Goal: Task Accomplishment & Management: Complete application form

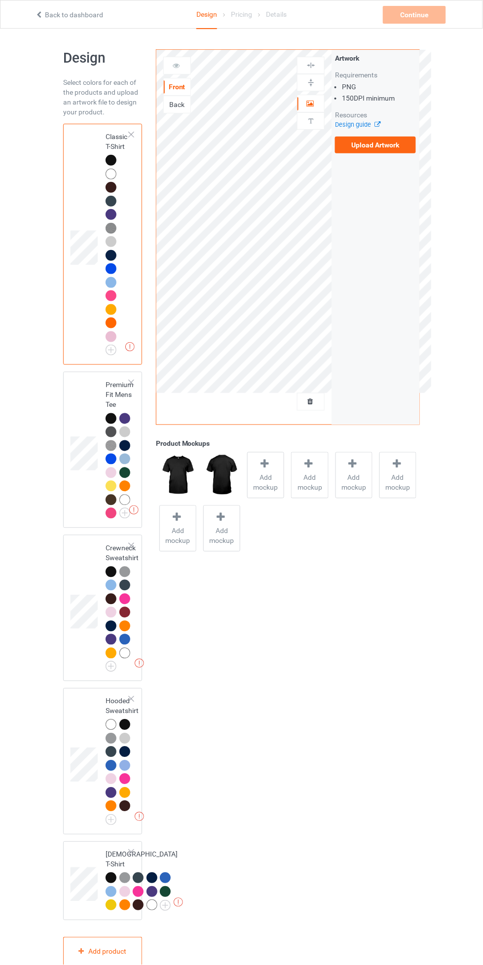
click at [386, 147] on label "Upload Artwork" at bounding box center [375, 145] width 81 height 17
click at [0, 0] on input "Upload Artwork" at bounding box center [0, 0] width 0 height 0
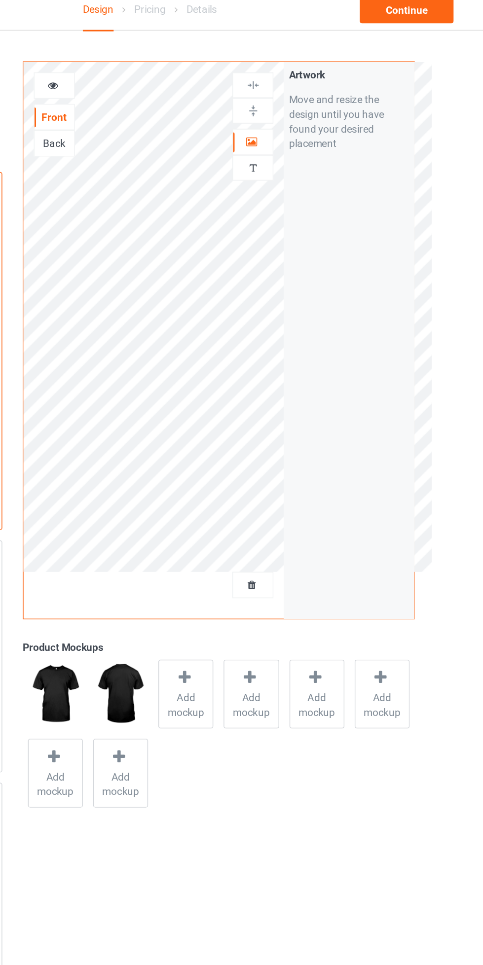
click at [305, 121] on div at bounding box center [310, 120] width 27 height 9
click at [310, 101] on icon at bounding box center [310, 102] width 8 height 7
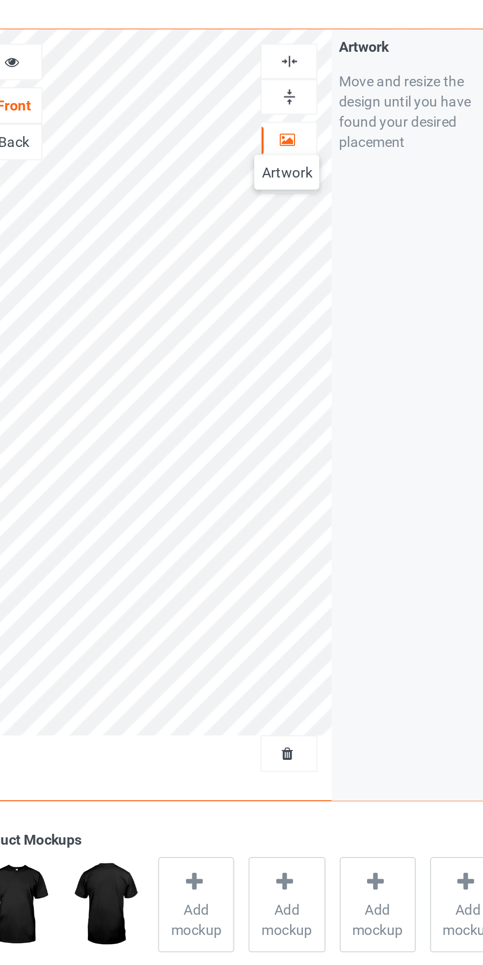
click at [308, 66] on img at bounding box center [310, 65] width 9 height 9
click at [304, 67] on div at bounding box center [310, 65] width 27 height 9
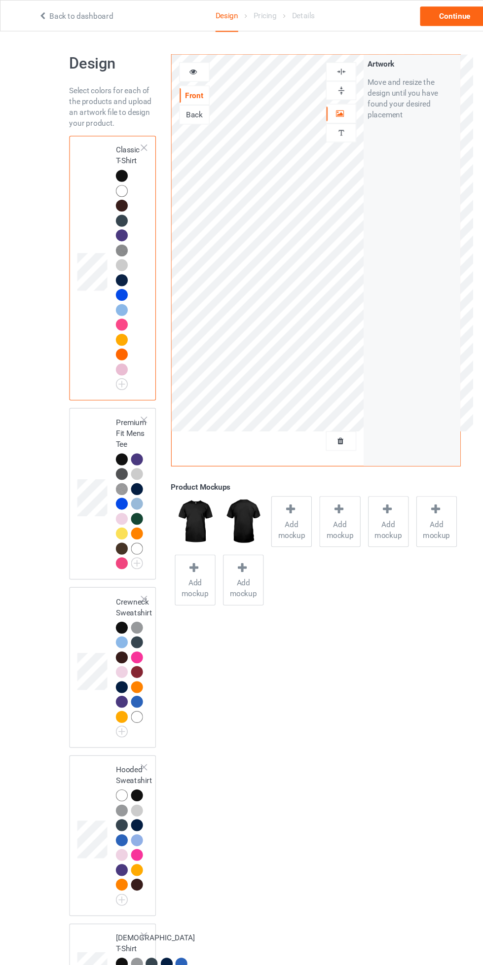
click at [164, 68] on div at bounding box center [177, 66] width 27 height 10
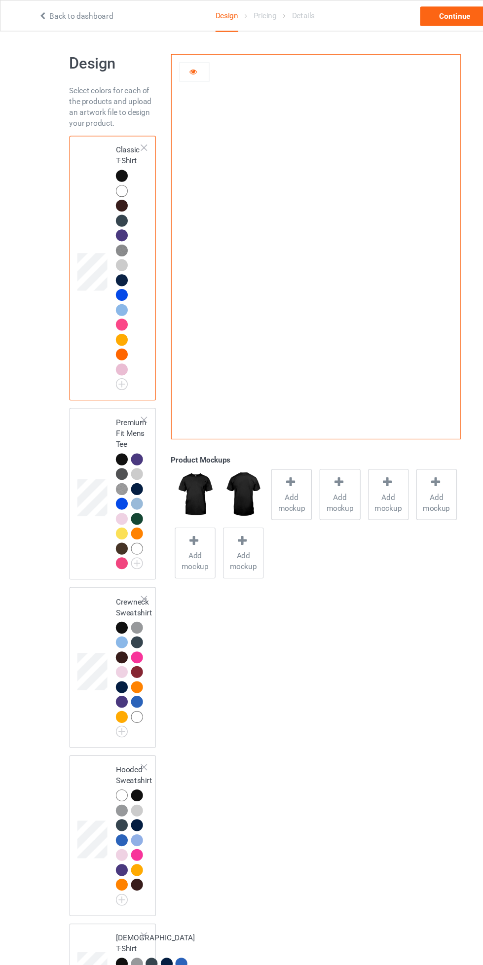
click at [111, 417] on div at bounding box center [111, 418] width 11 height 11
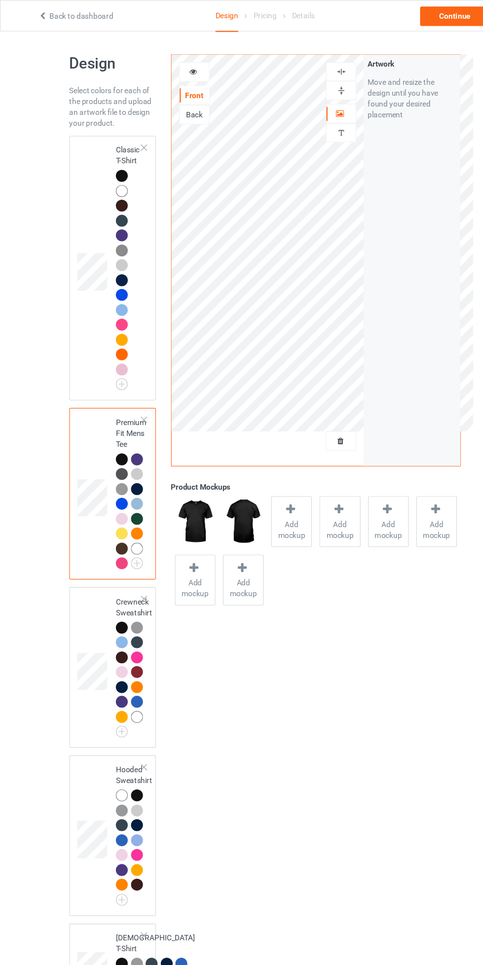
click at [177, 64] on icon at bounding box center [176, 64] width 8 height 7
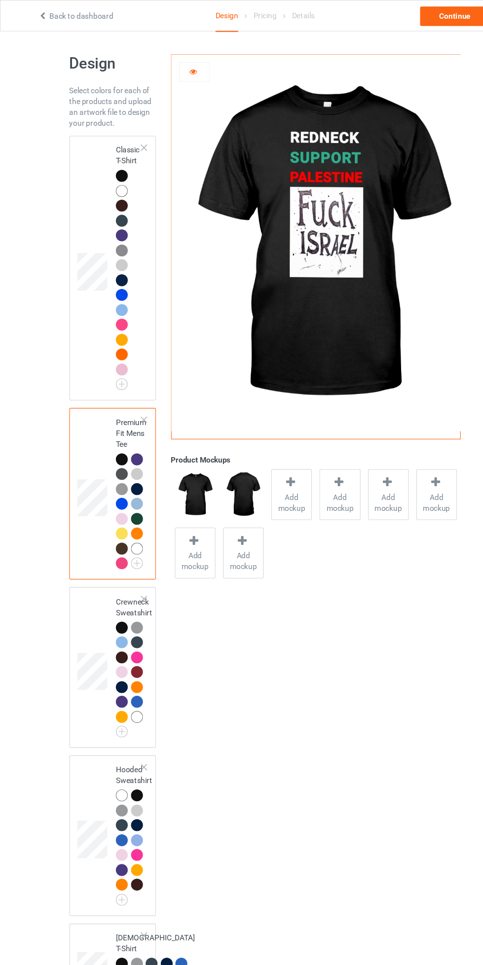
click at [109, 568] on div at bounding box center [111, 572] width 11 height 11
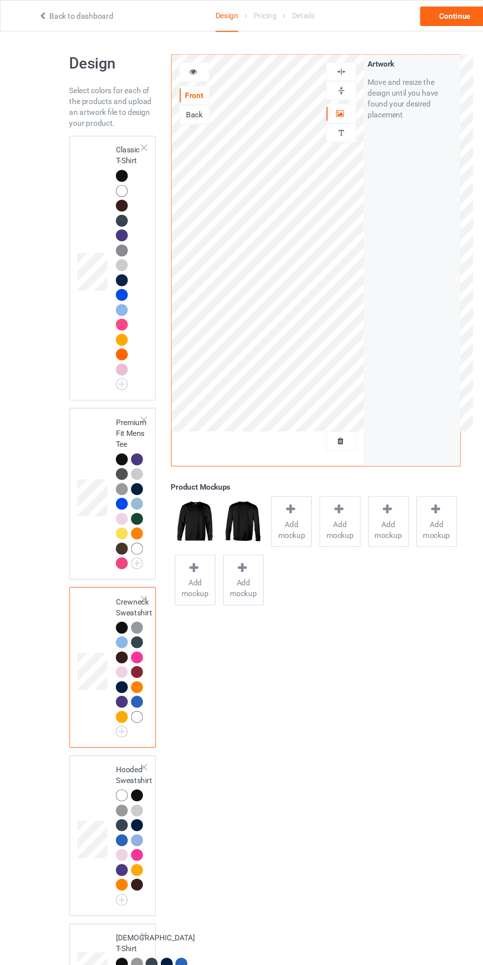
click at [174, 67] on icon at bounding box center [176, 64] width 8 height 7
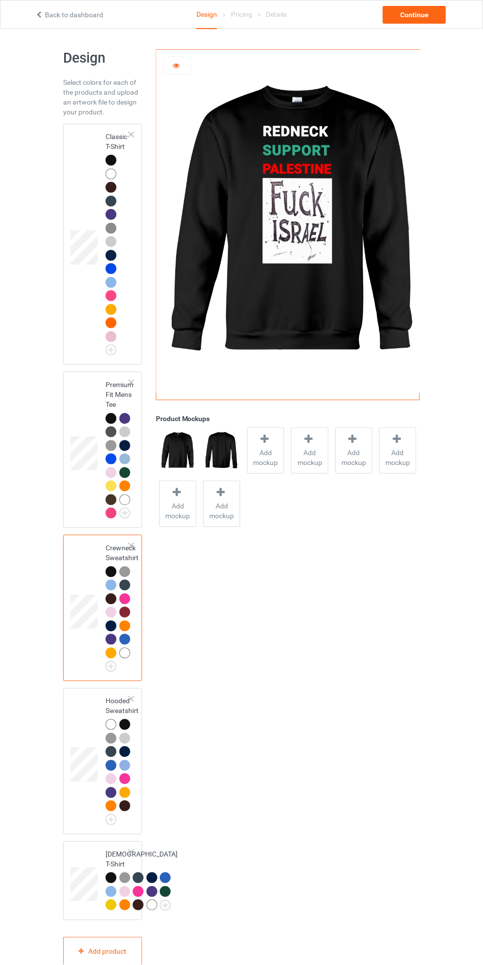
click at [111, 164] on div at bounding box center [111, 160] width 11 height 11
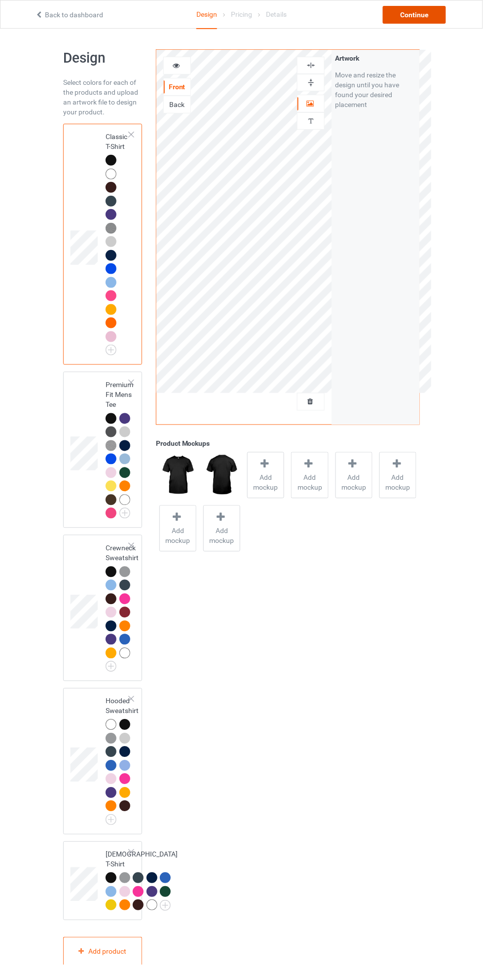
click at [398, 18] on div "Continue" at bounding box center [414, 15] width 63 height 18
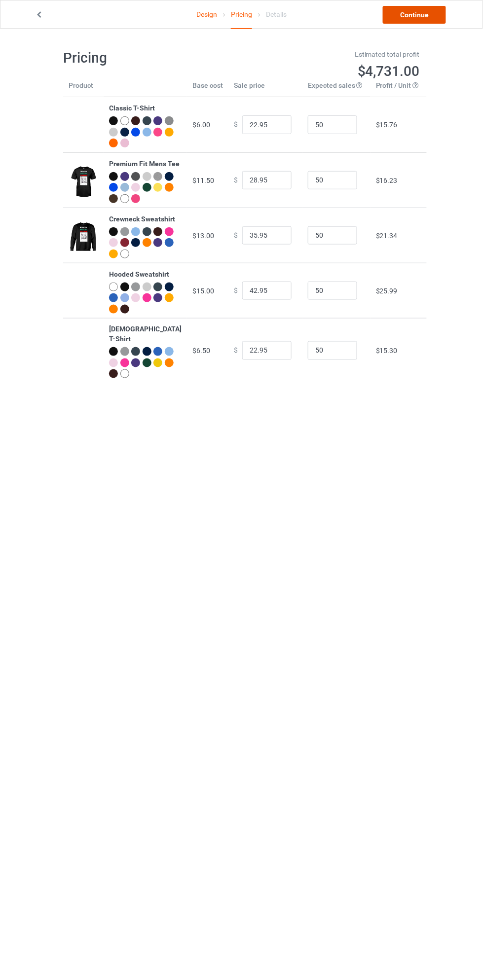
click at [408, 17] on link "Continue" at bounding box center [414, 15] width 63 height 18
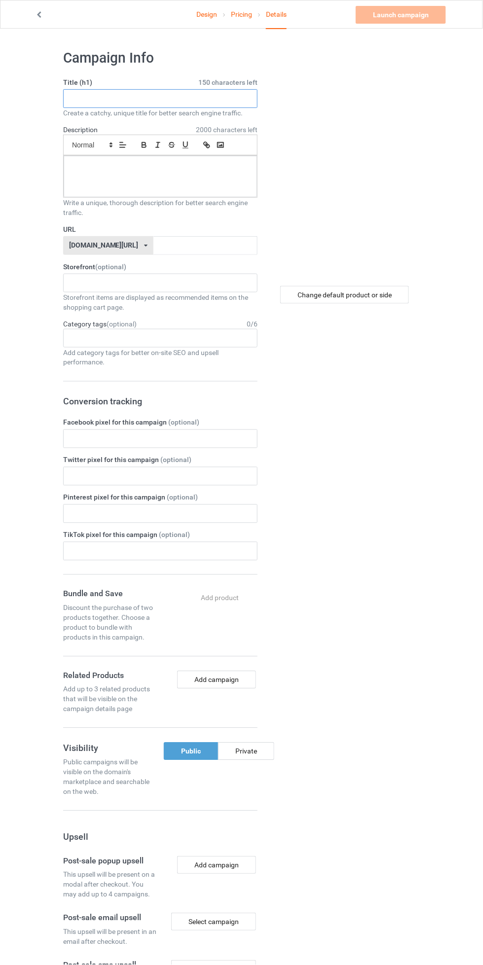
click at [88, 99] on input "text" at bounding box center [160, 98] width 194 height 19
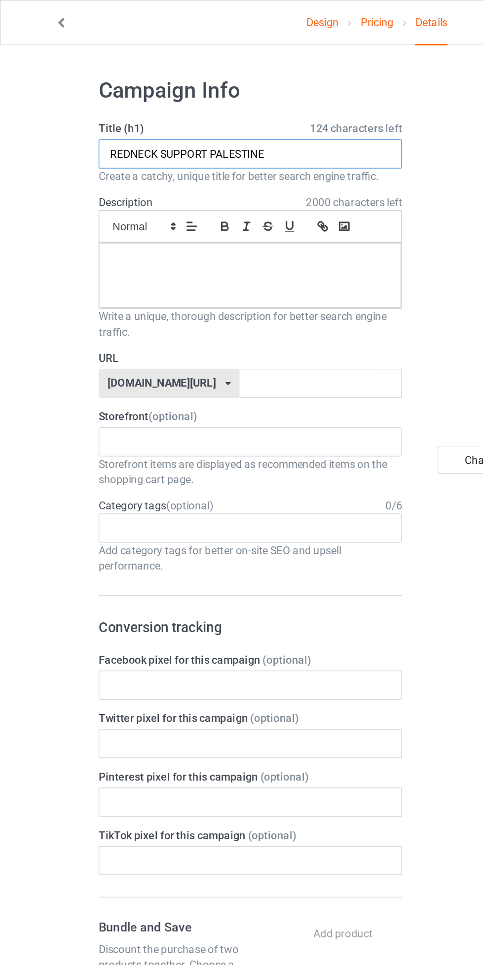
type input "REDNECK SUPPORT PALESTINE"
click at [92, 178] on div at bounding box center [160, 176] width 193 height 41
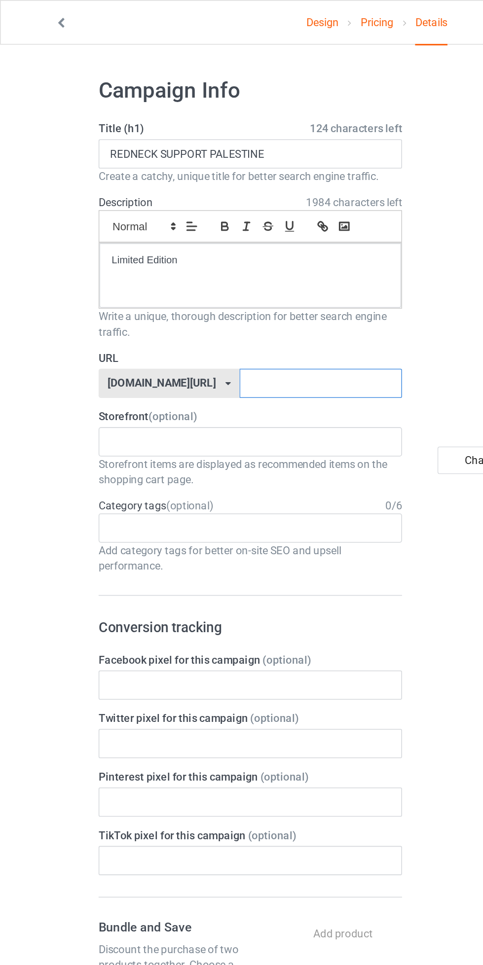
click at [153, 245] on input "text" at bounding box center [205, 245] width 104 height 19
type input "BgLTQcf"
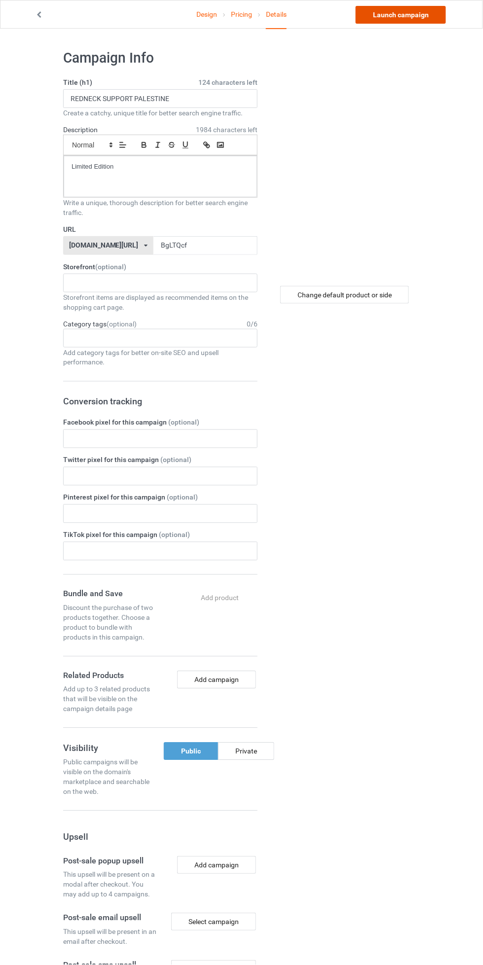
click at [397, 17] on link "Launch campaign" at bounding box center [401, 15] width 90 height 18
